Goal: Transaction & Acquisition: Purchase product/service

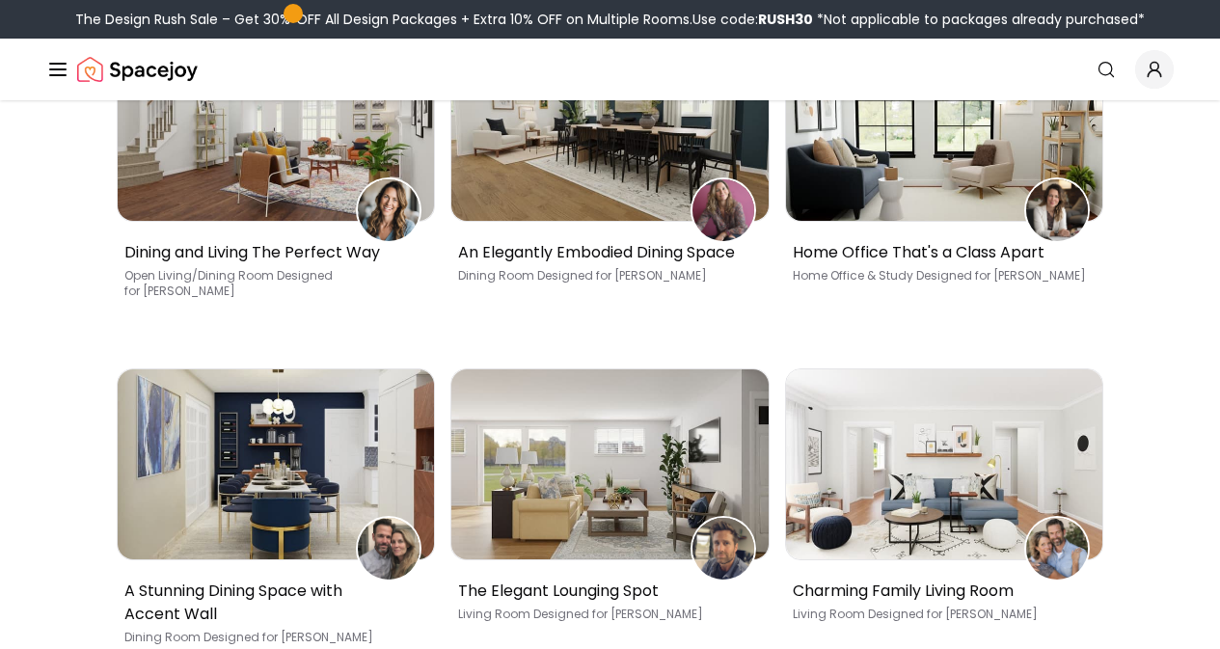
scroll to position [1045, 0]
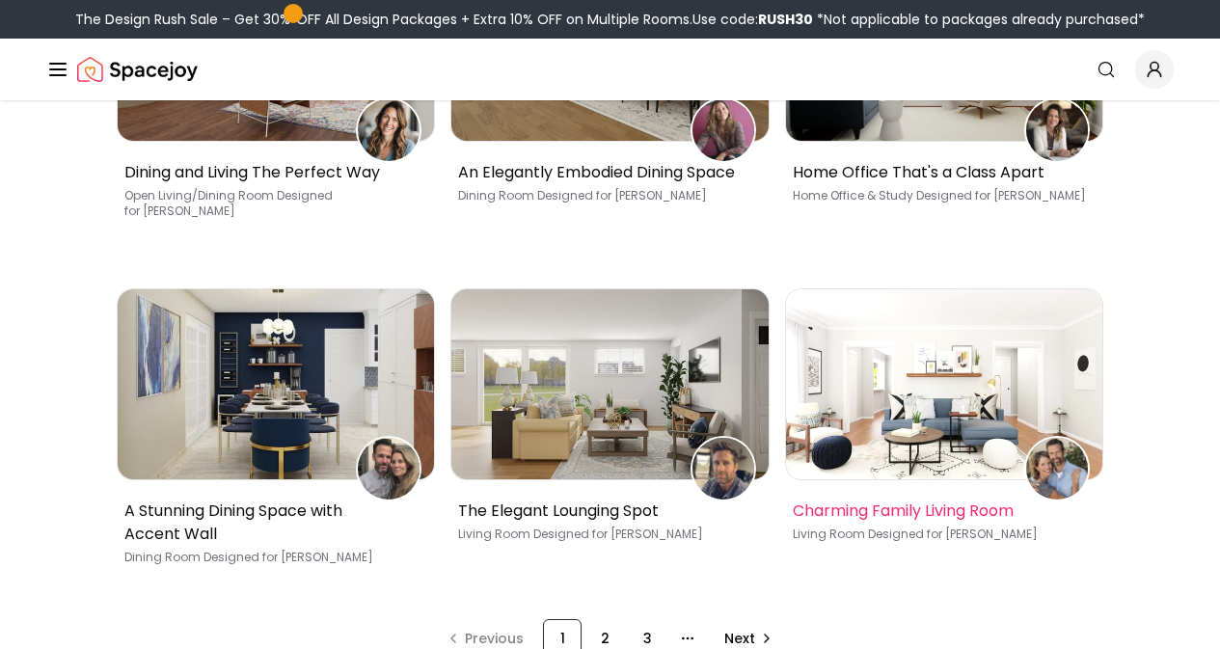
click at [885, 496] on div "Charming Family Living Room Living Room Designed for [PERSON_NAME]" at bounding box center [941, 519] width 296 height 46
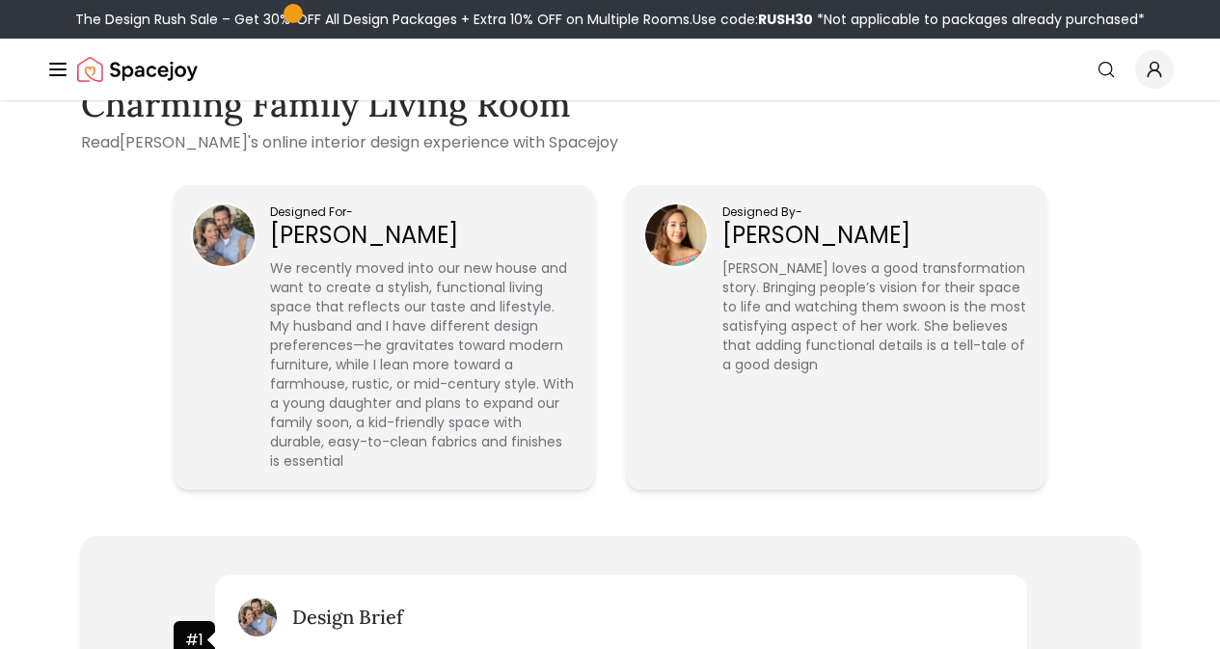
scroll to position [523, 0]
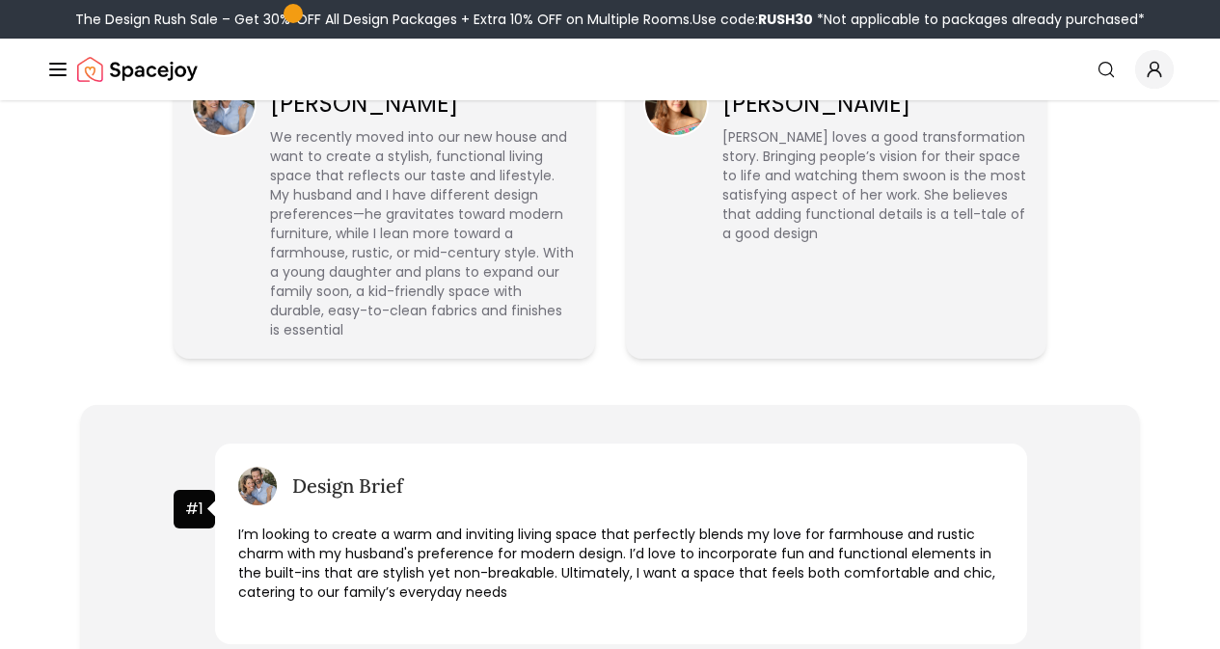
click at [0, 0] on link "Pricing" at bounding box center [0, 0] width 0 height 0
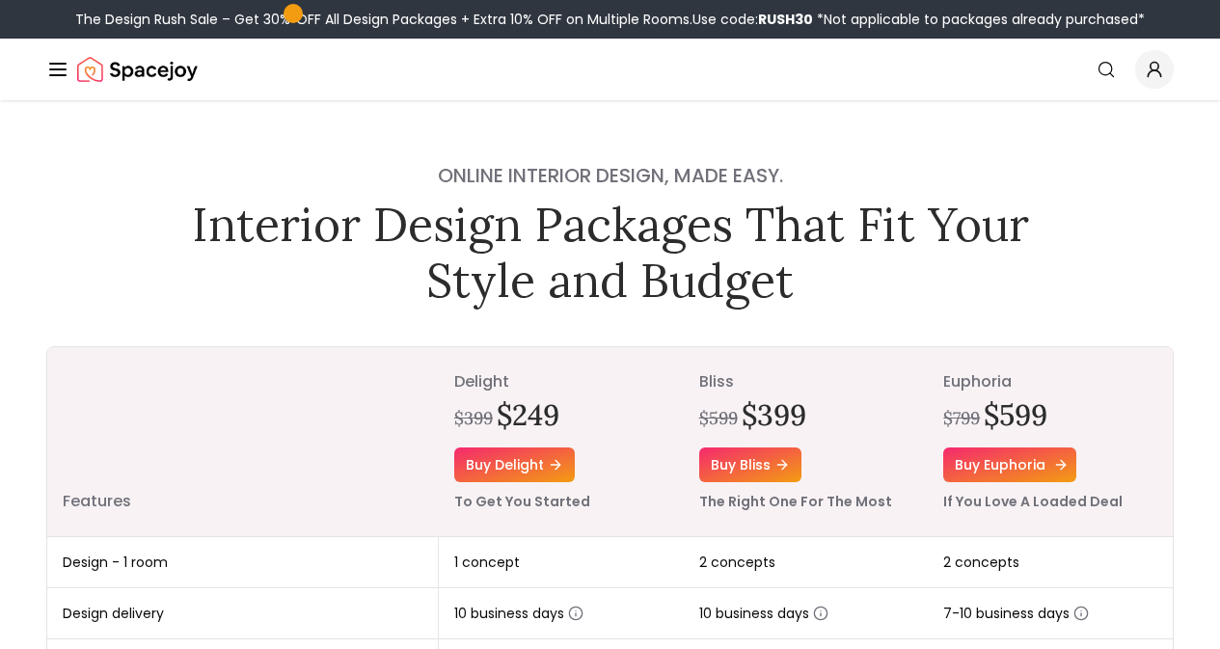
click at [970, 453] on link "Buy euphoria" at bounding box center [1009, 465] width 133 height 35
